Goal: Information Seeking & Learning: Learn about a topic

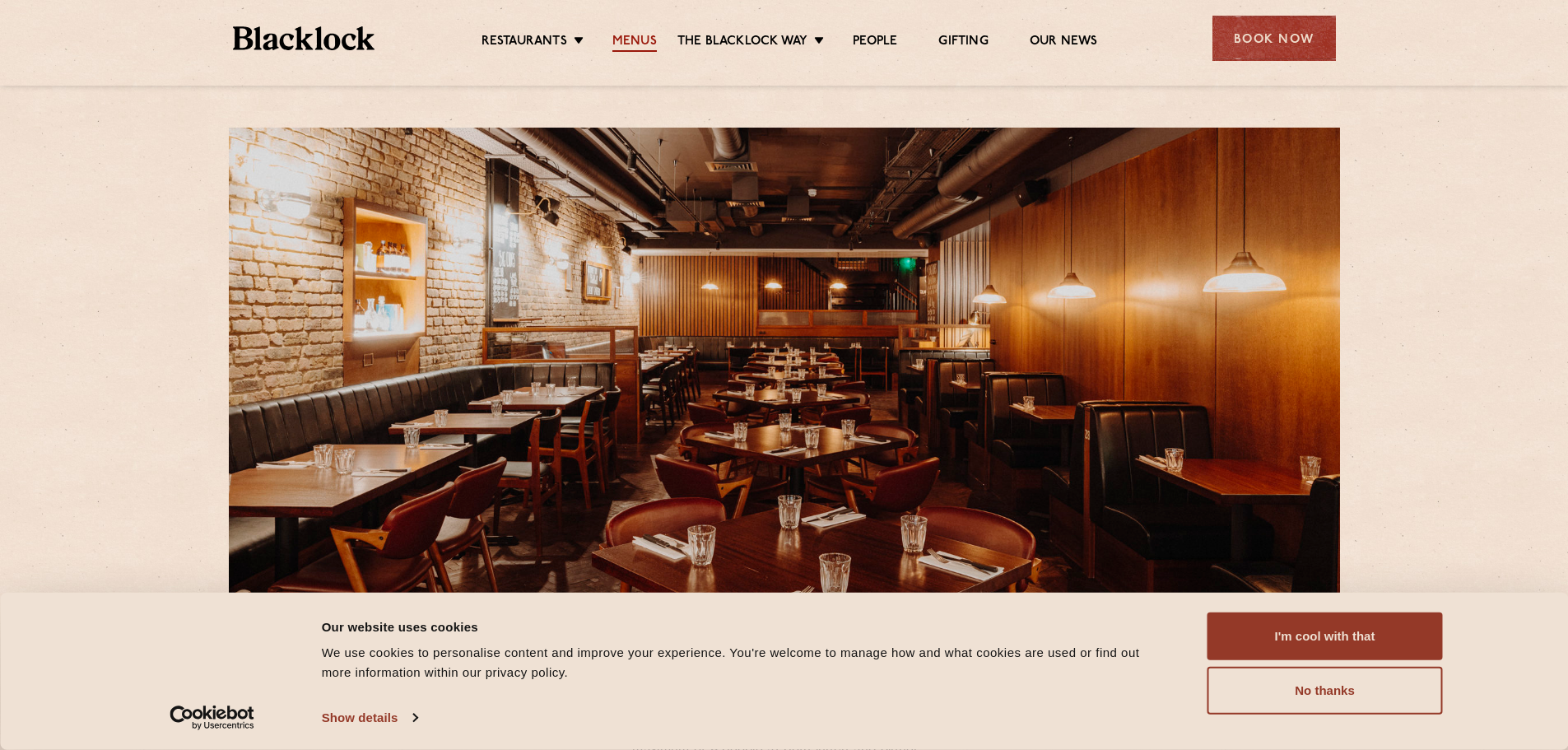
click at [641, 32] on ul "Restaurants [GEOGRAPHIC_DATA] [GEOGRAPHIC_DATA] [GEOGRAPHIC_DATA] [GEOGRAPHIC_D…" at bounding box center [788, 39] width 829 height 26
click at [642, 42] on link "Menus" at bounding box center [634, 42] width 45 height 18
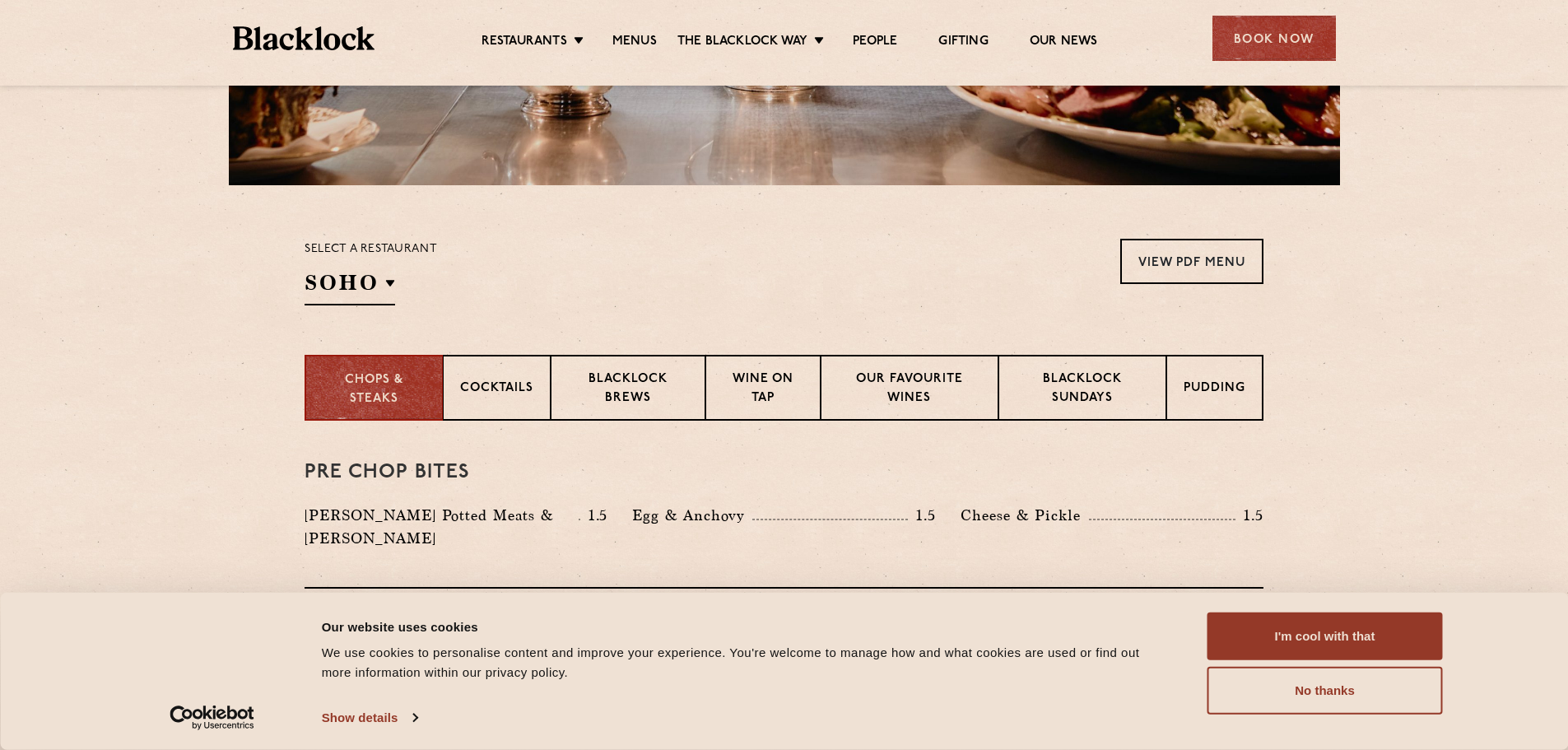
scroll to position [420, 0]
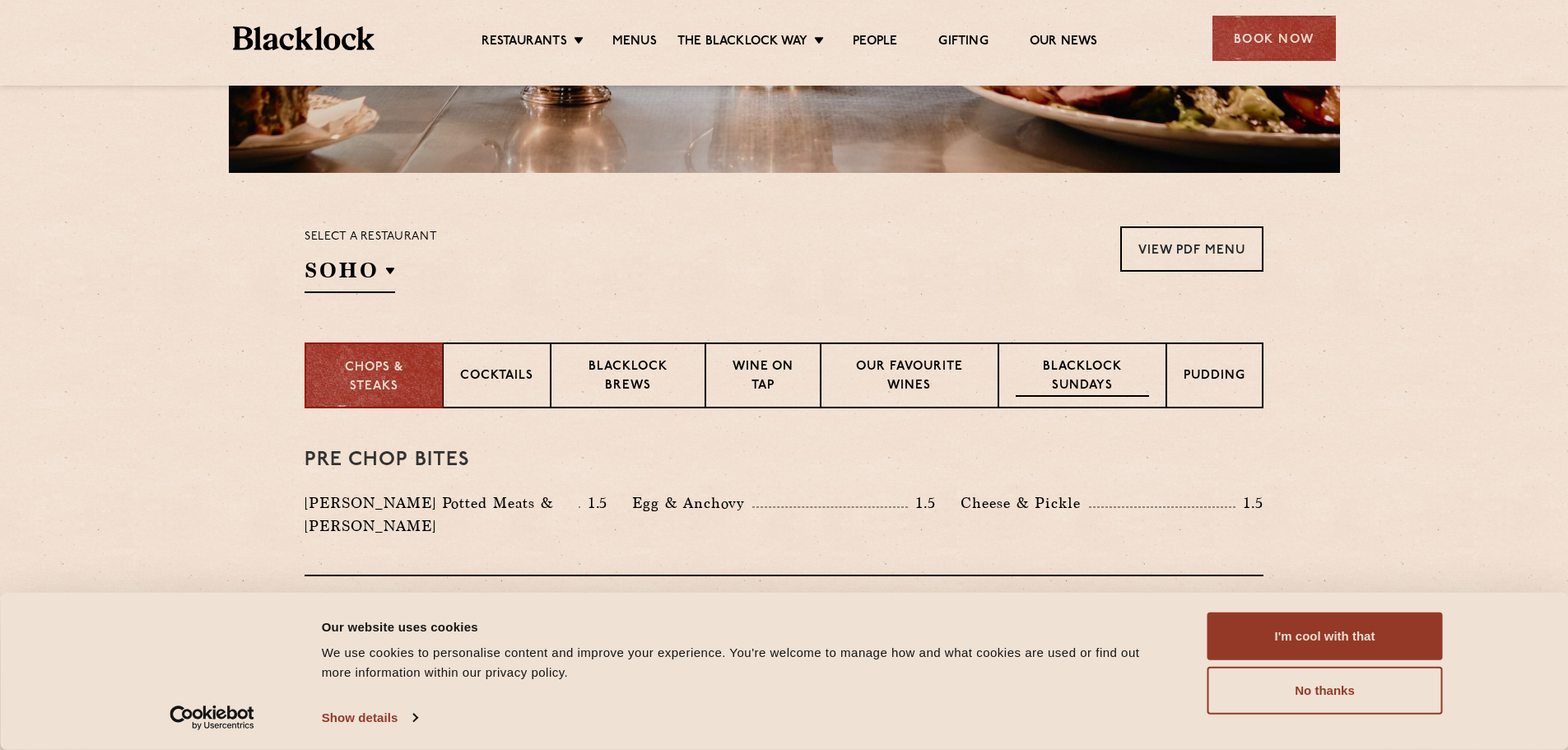
click at [1089, 373] on p "Blacklock Sundays" at bounding box center [1082, 378] width 133 height 39
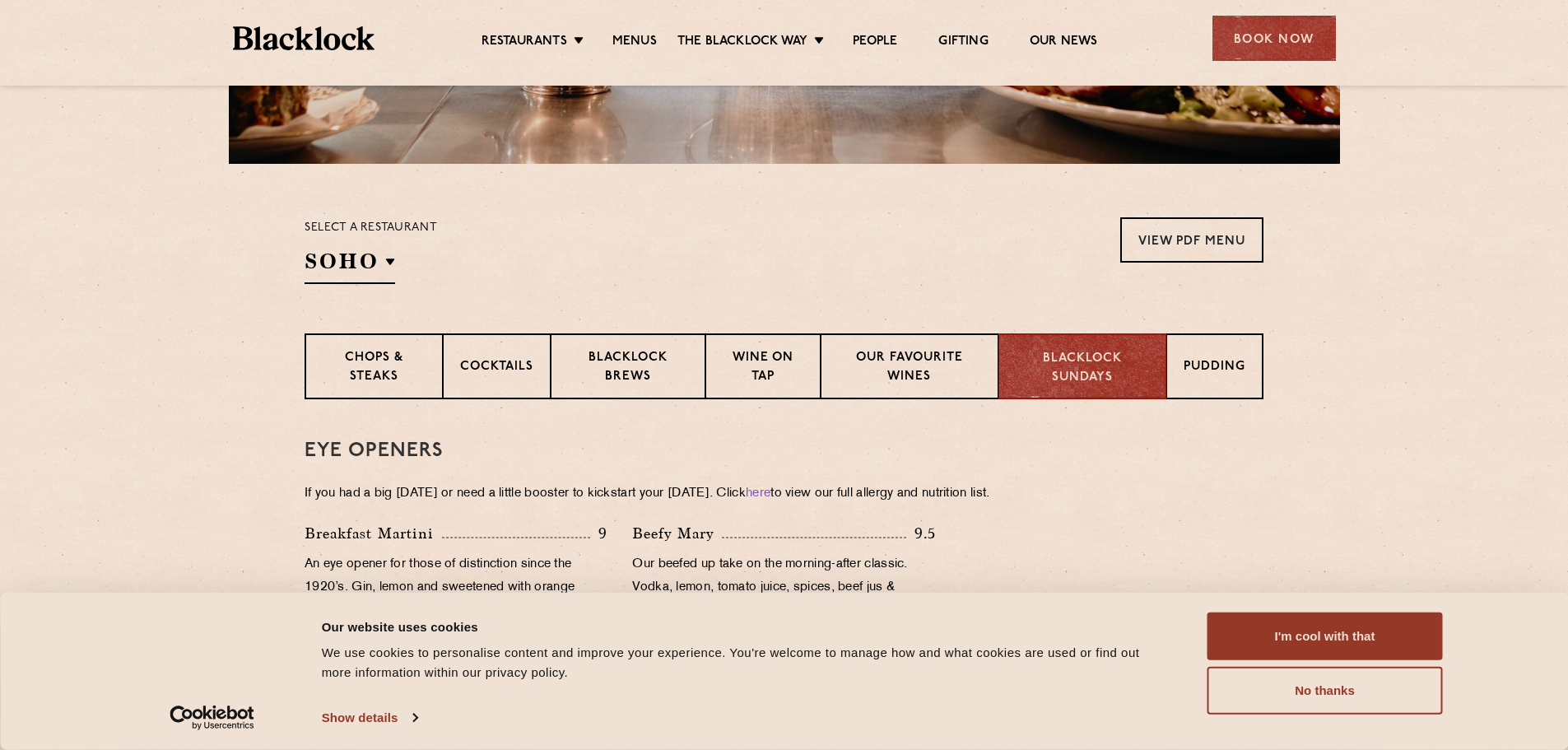
scroll to position [455, 0]
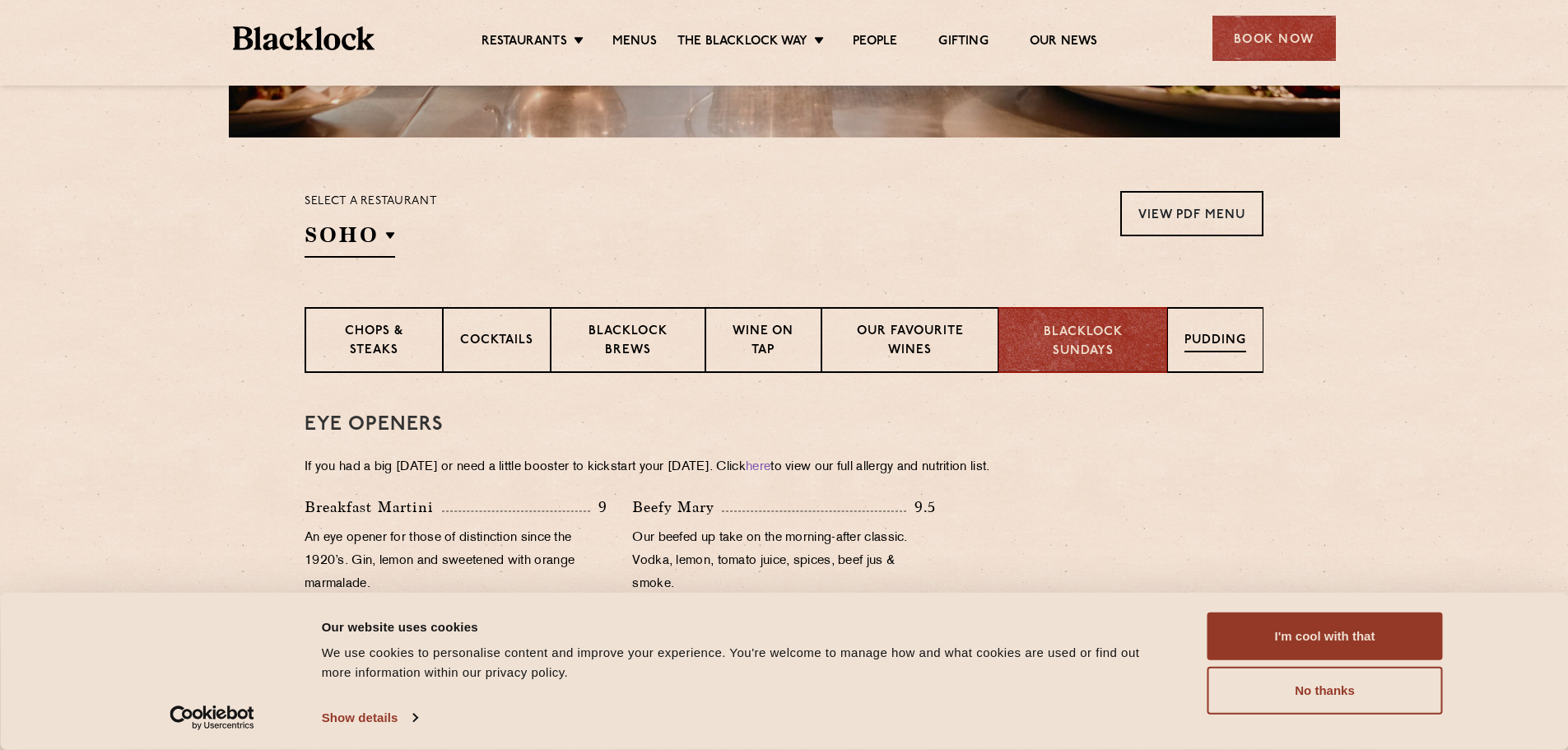
click at [1201, 335] on p "Pudding" at bounding box center [1215, 342] width 61 height 20
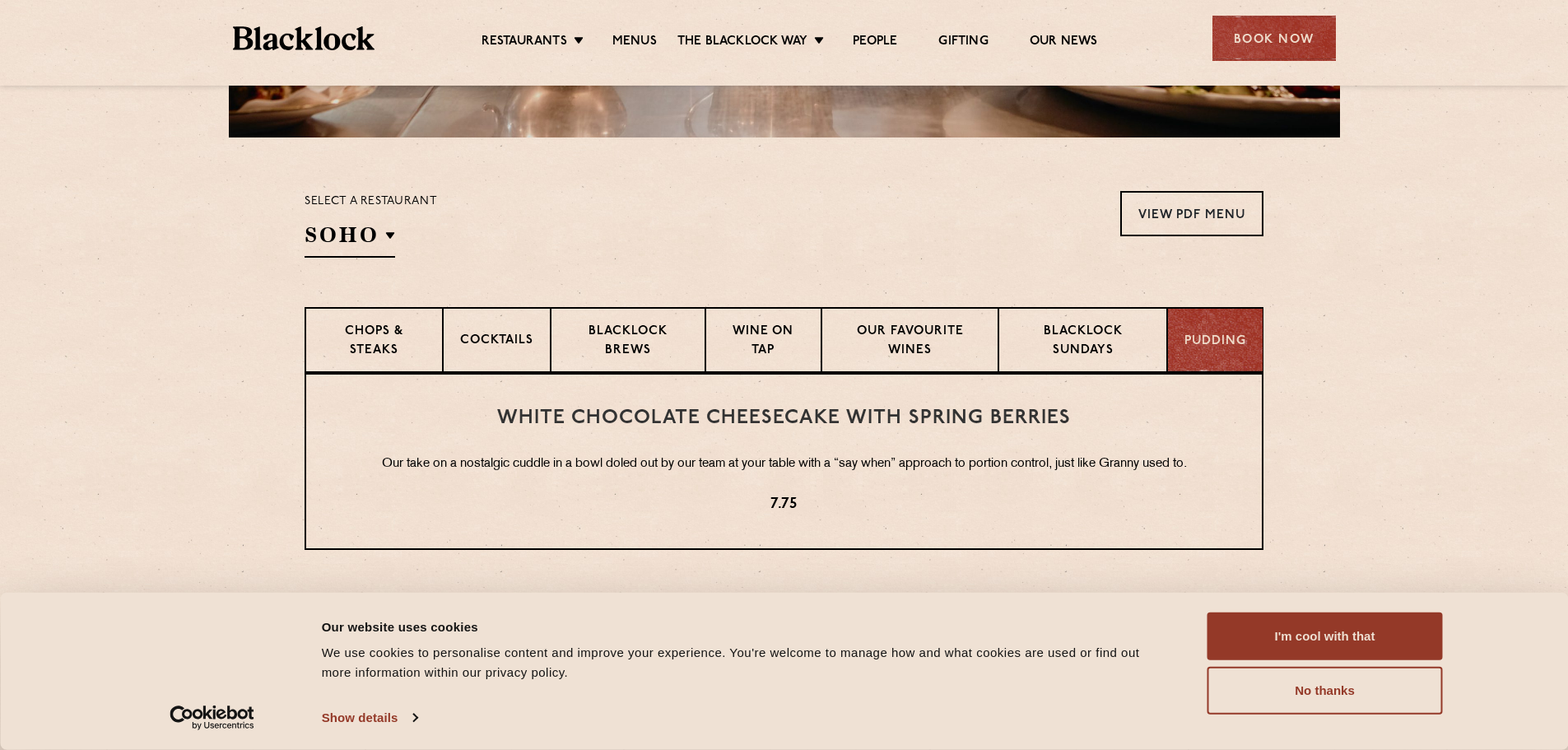
click at [1199, 348] on p "Pudding" at bounding box center [1215, 343] width 61 height 19
click at [1431, 338] on section "Chops & Steaks Cocktails Blacklock Brews Wine on Tap Our favourite wines Blackl…" at bounding box center [784, 340] width 1568 height 66
click at [1055, 335] on p "Blacklock Sundays" at bounding box center [1082, 342] width 133 height 39
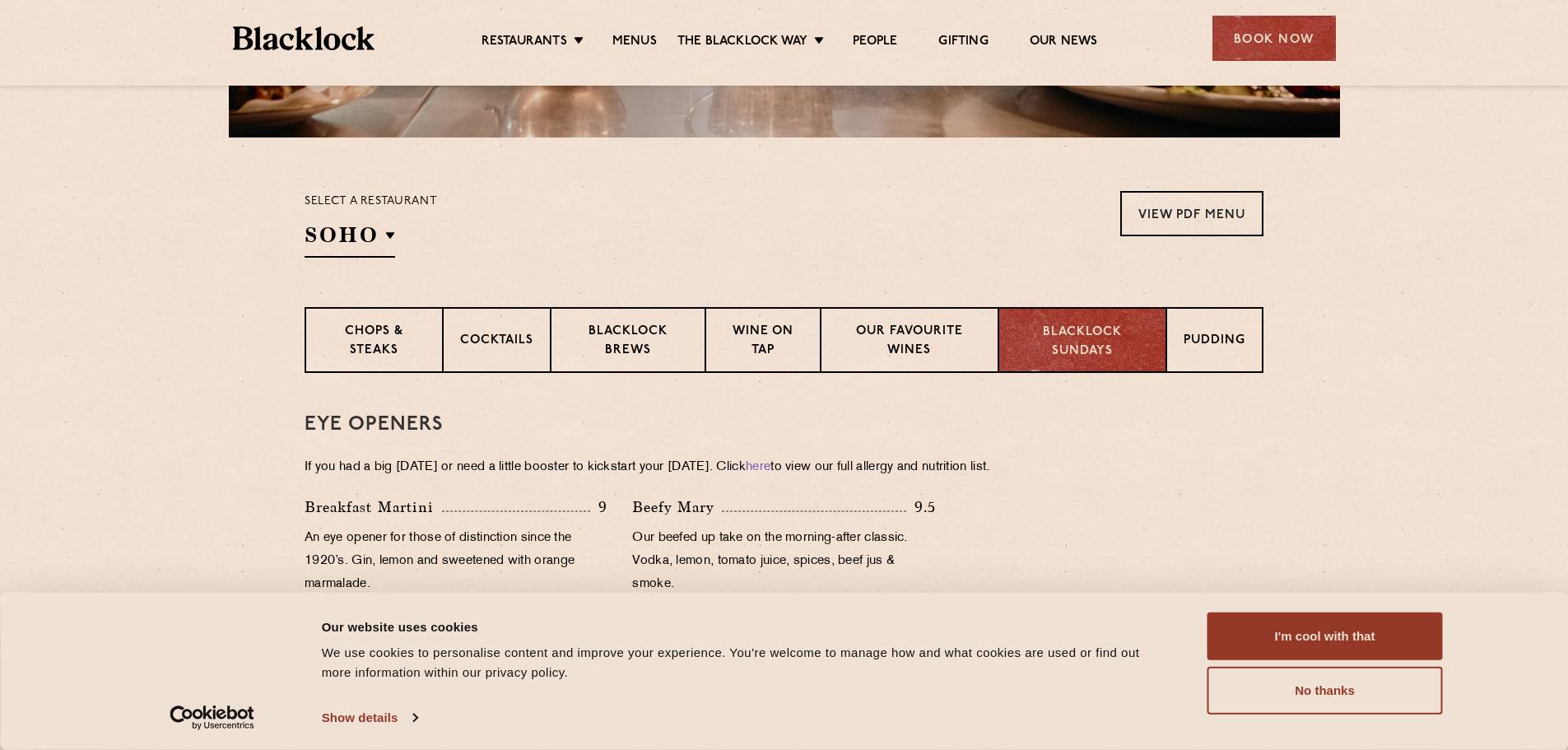
click at [1086, 337] on p "Blacklock Sundays" at bounding box center [1082, 342] width 133 height 37
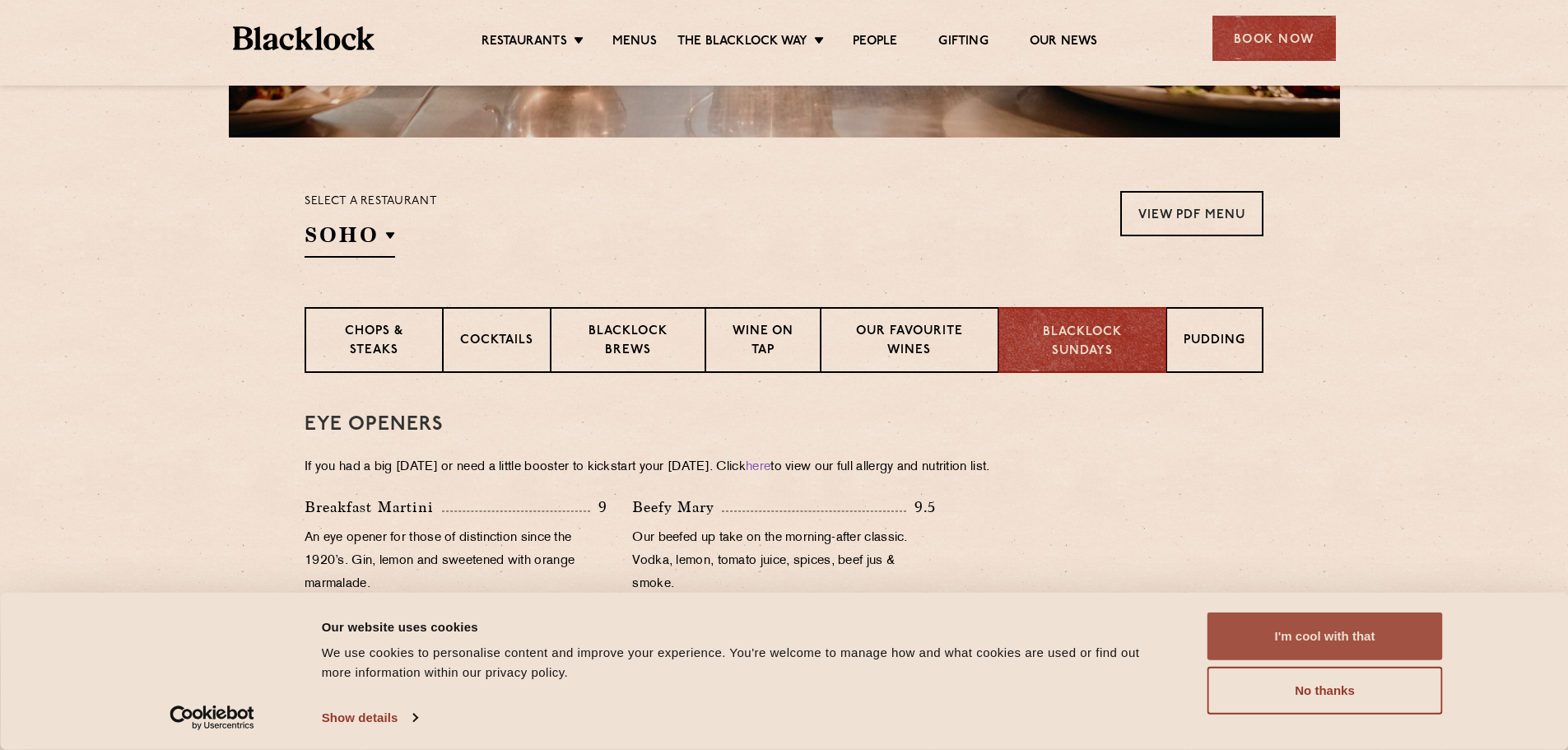
click at [1399, 637] on button "I'm cool with that" at bounding box center [1325, 636] width 235 height 47
